Goal: Task Accomplishment & Management: Manage account settings

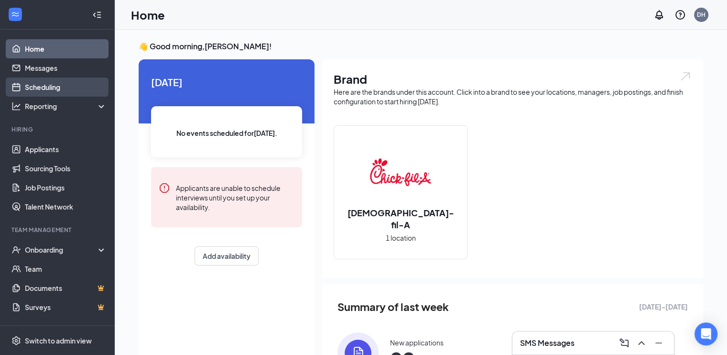
click at [55, 90] on link "Scheduling" at bounding box center [66, 86] width 82 height 19
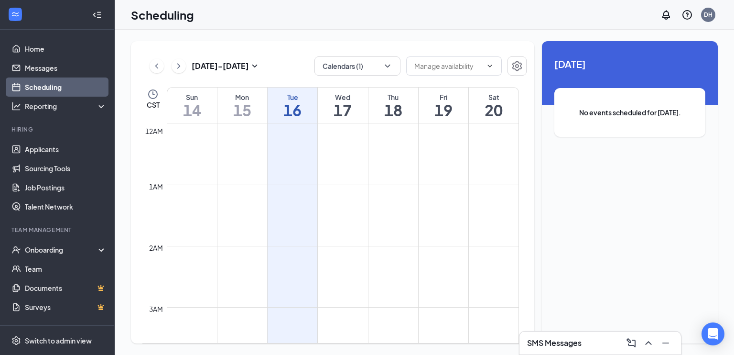
scroll to position [470, 0]
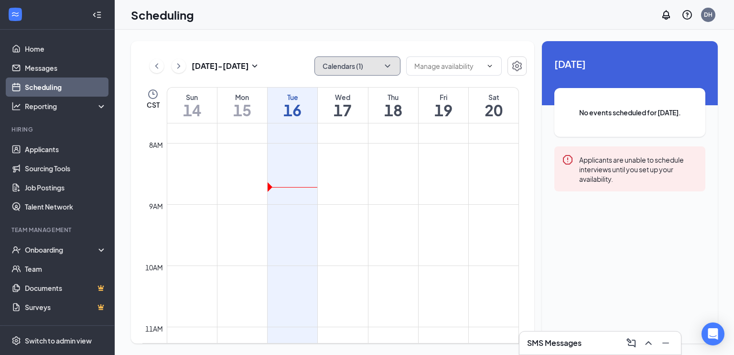
click at [373, 66] on button "Calendars (1)" at bounding box center [358, 65] width 86 height 19
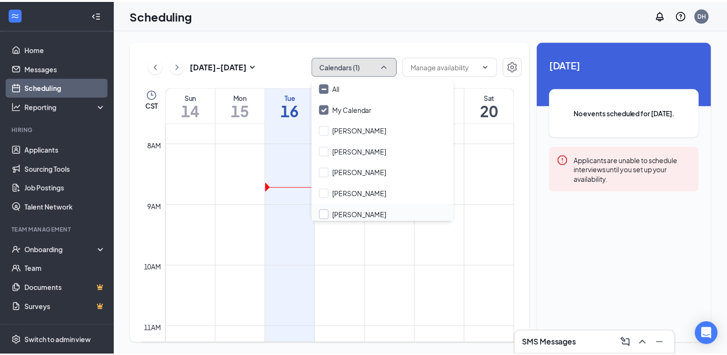
scroll to position [46, 0]
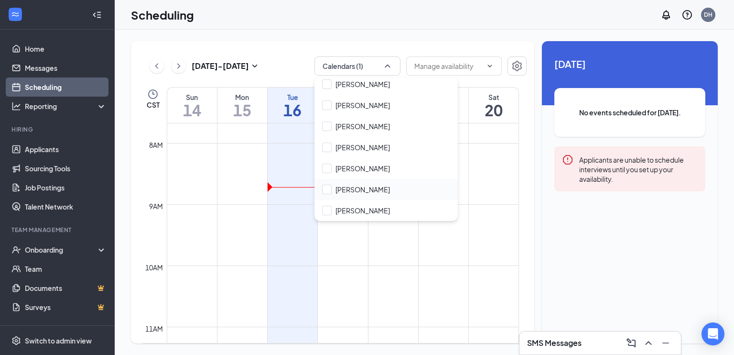
click at [346, 182] on div "[PERSON_NAME]" at bounding box center [386, 189] width 143 height 21
checkbox input "true"
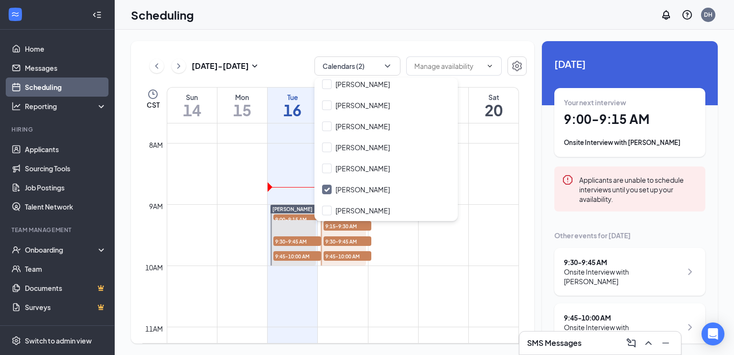
click at [453, 17] on div "Scheduling DH" at bounding box center [425, 15] width 620 height 30
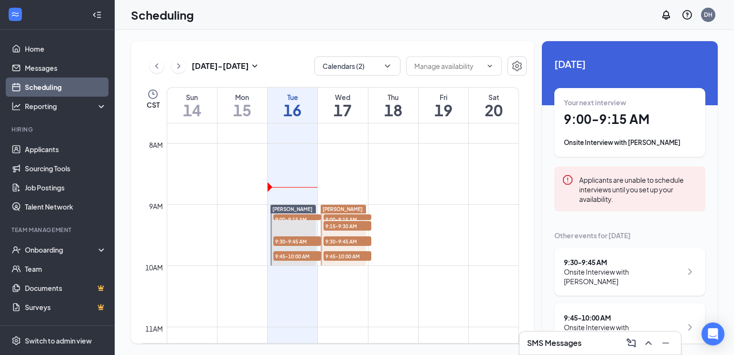
click at [605, 24] on div "Scheduling DH" at bounding box center [425, 15] width 620 height 30
click at [47, 147] on link "Applicants" at bounding box center [66, 149] width 82 height 19
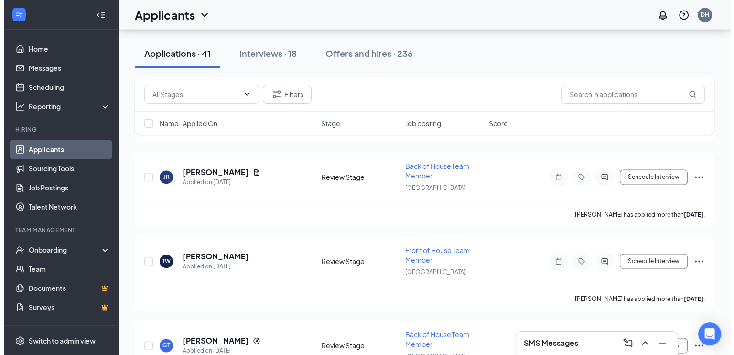
scroll to position [1425, 0]
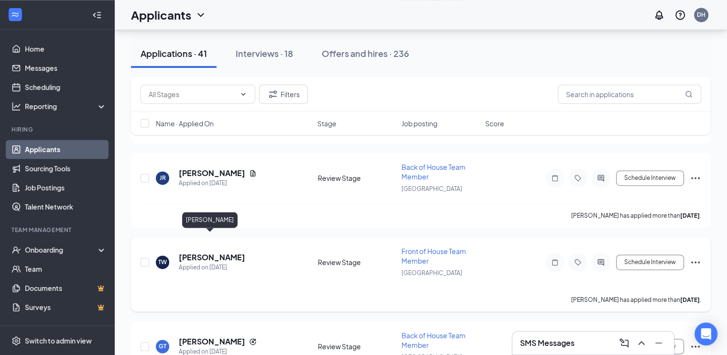
click at [196, 252] on h5 "[PERSON_NAME]" at bounding box center [212, 257] width 66 height 11
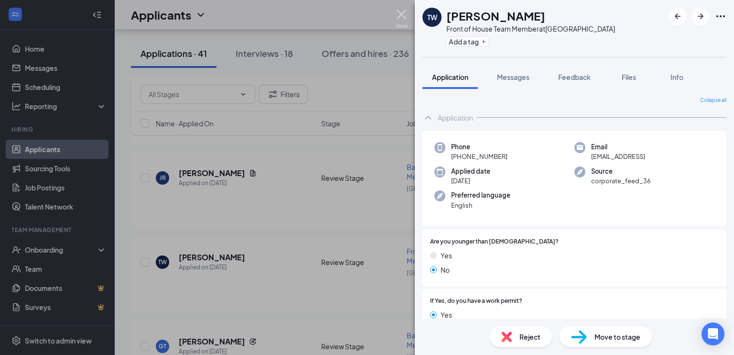
click at [403, 18] on img at bounding box center [402, 19] width 12 height 19
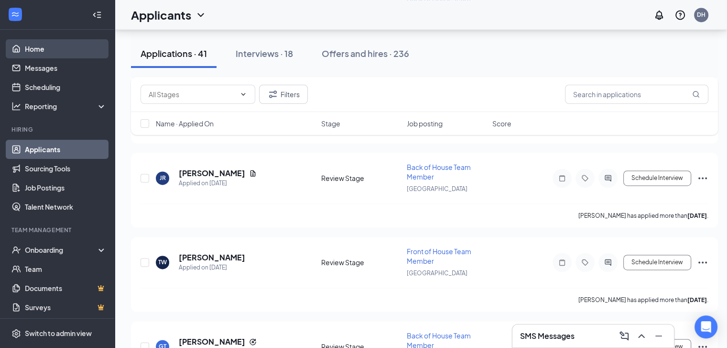
click at [44, 49] on link "Home" at bounding box center [66, 48] width 82 height 19
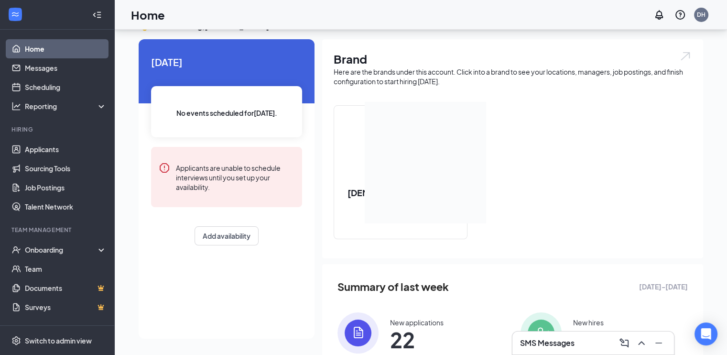
scroll to position [112, 0]
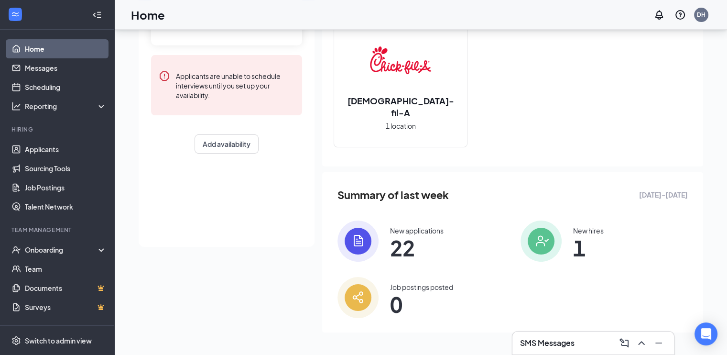
click at [513, 20] on div "Home DH" at bounding box center [421, 15] width 612 height 30
click at [572, 346] on h3 "SMS Messages" at bounding box center [547, 343] width 55 height 11
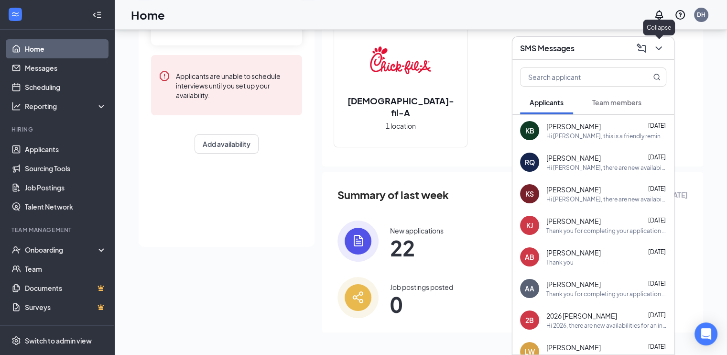
click at [661, 44] on icon "ChevronDown" at bounding box center [658, 48] width 11 height 11
